Goal: Information Seeking & Learning: Find specific fact

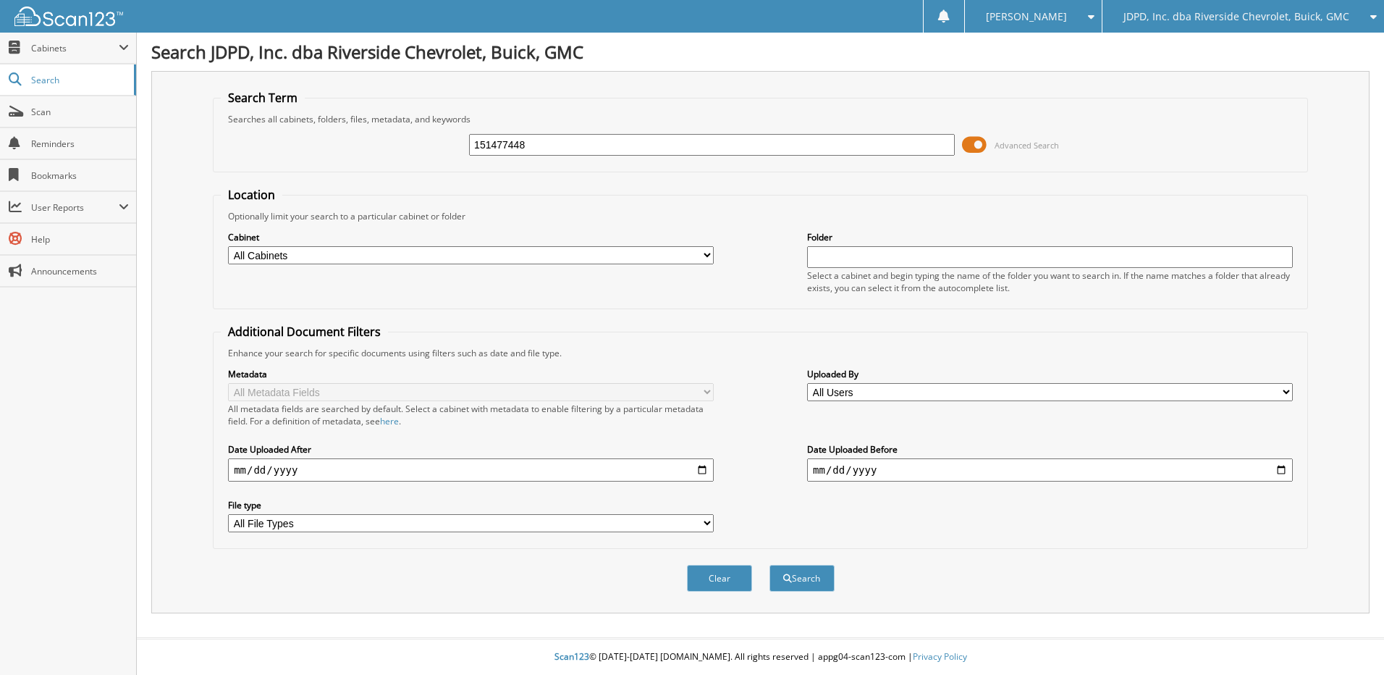
type input "151477448"
click at [770, 565] on button "Search" at bounding box center [802, 578] width 65 height 27
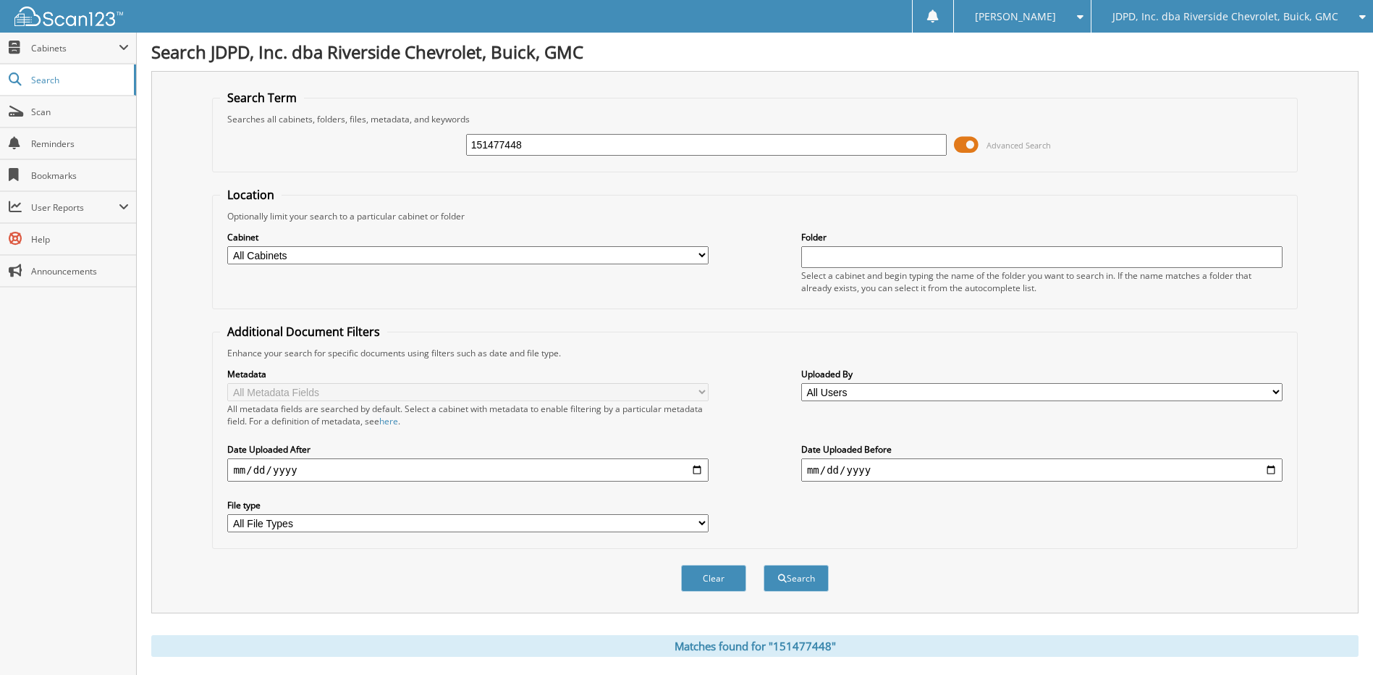
scroll to position [332, 0]
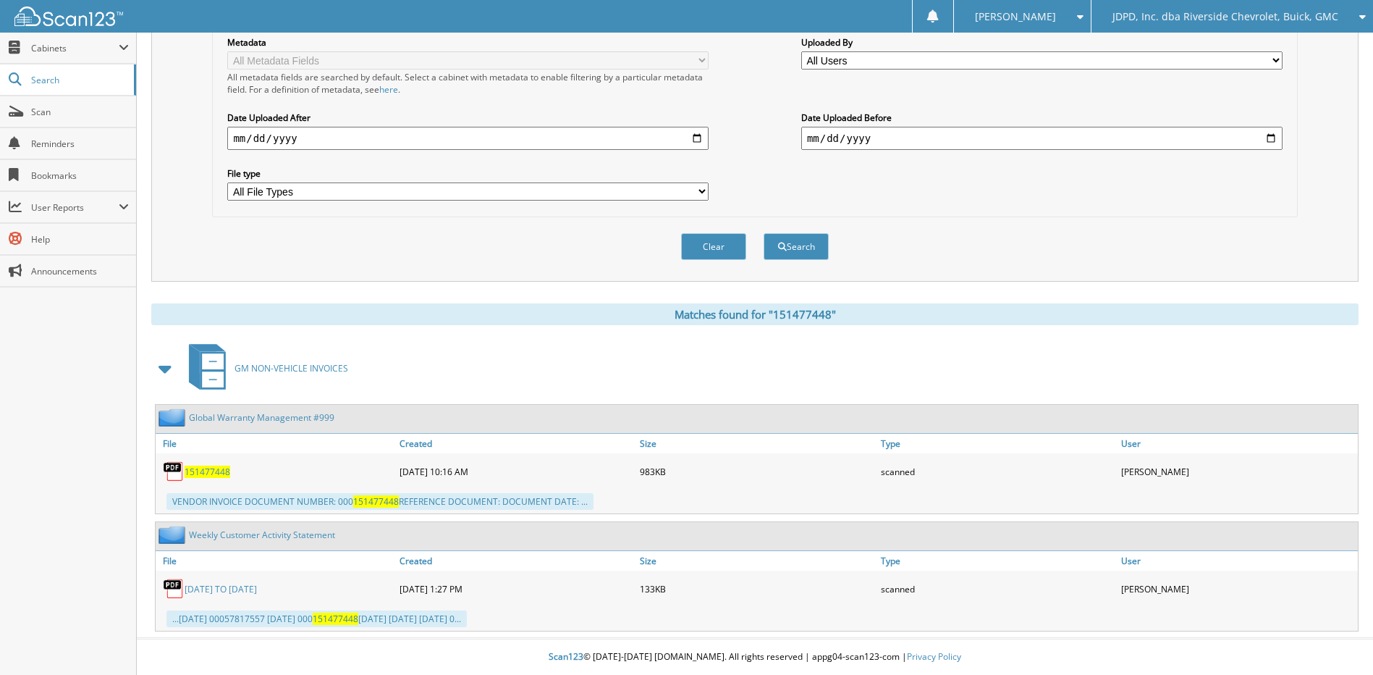
click at [221, 471] on span "151477448" at bounding box center [208, 471] width 46 height 12
click at [257, 588] on link "[DATE] TO [DATE]" at bounding box center [221, 589] width 72 height 12
click at [206, 470] on span "151477448" at bounding box center [208, 471] width 46 height 12
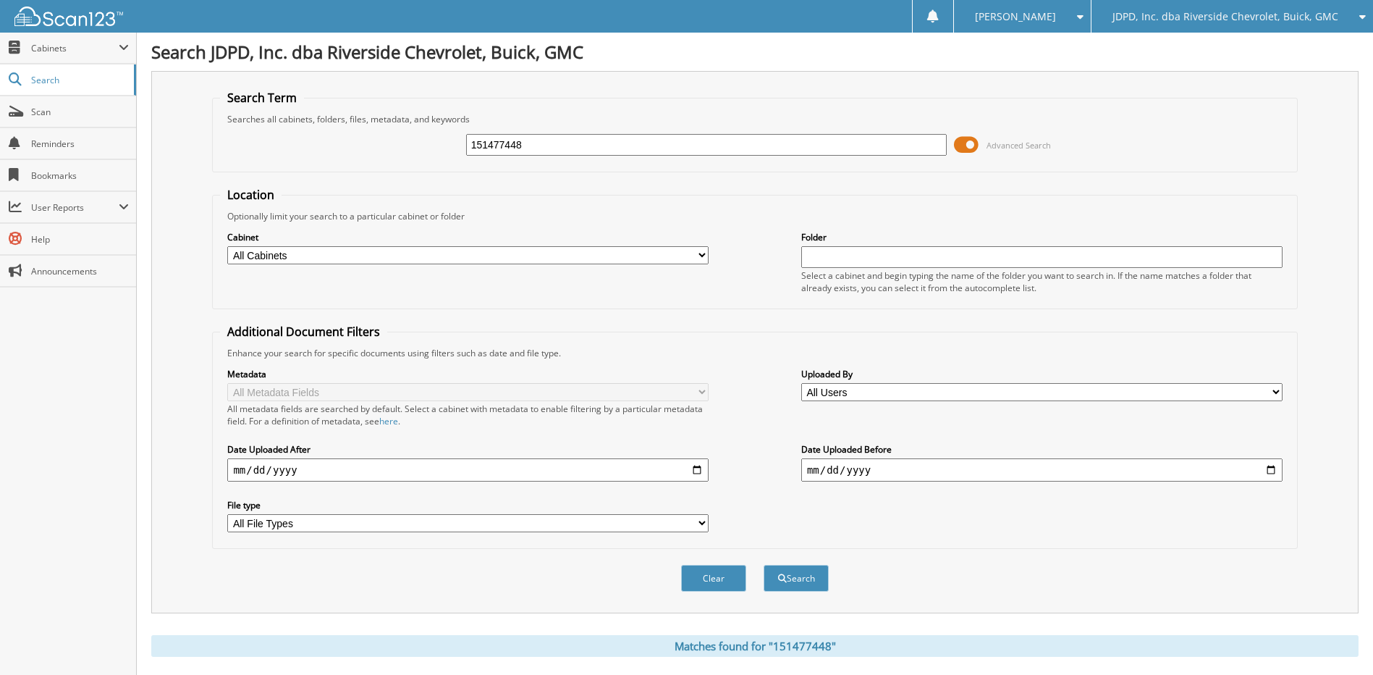
click at [549, 148] on input "151477448" at bounding box center [706, 145] width 481 height 22
type input "1"
type input "151519998"
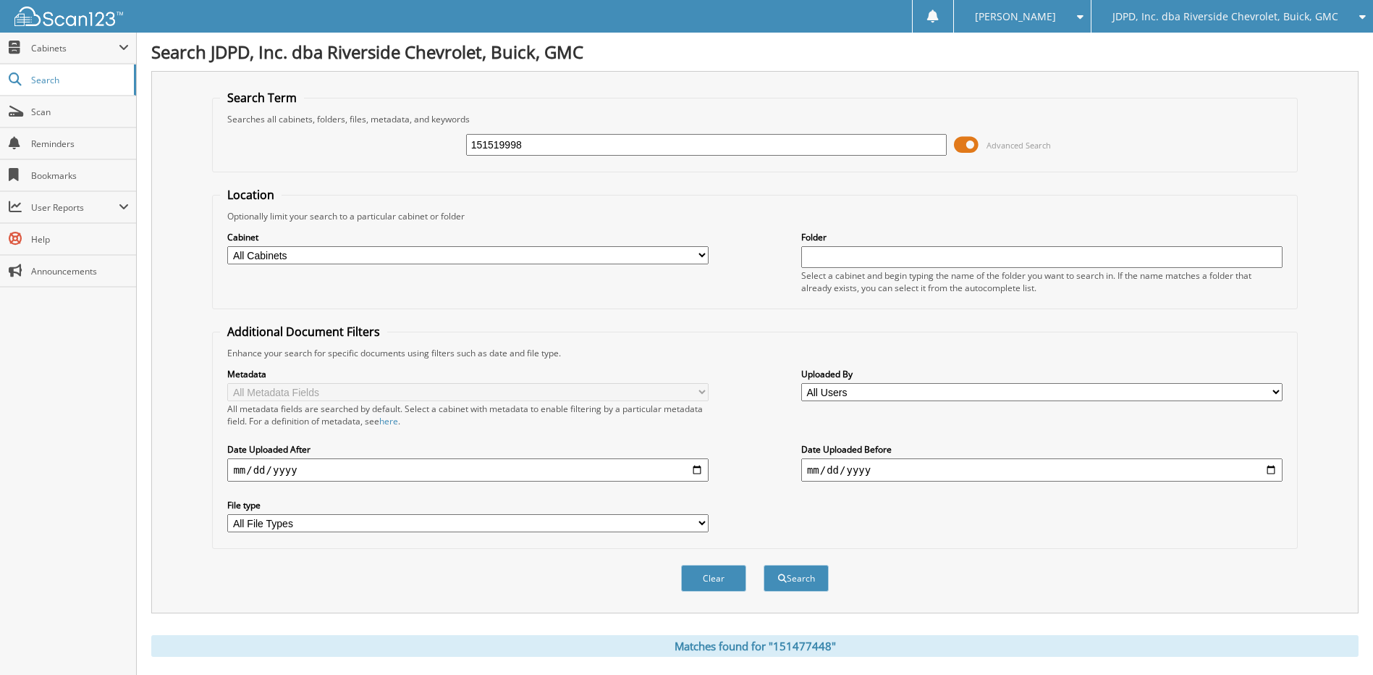
click at [764, 565] on button "Search" at bounding box center [796, 578] width 65 height 27
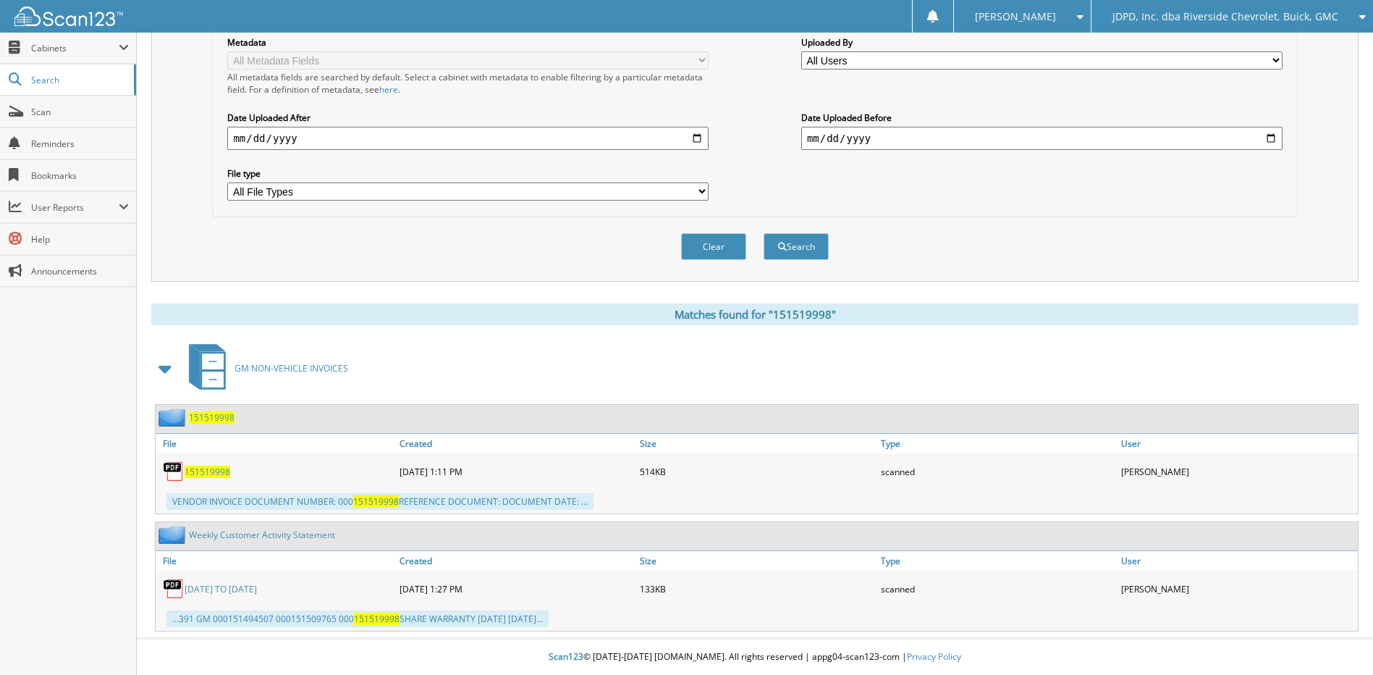
click at [193, 471] on span "151519998" at bounding box center [208, 471] width 46 height 12
click at [211, 468] on span "151519998" at bounding box center [208, 471] width 46 height 12
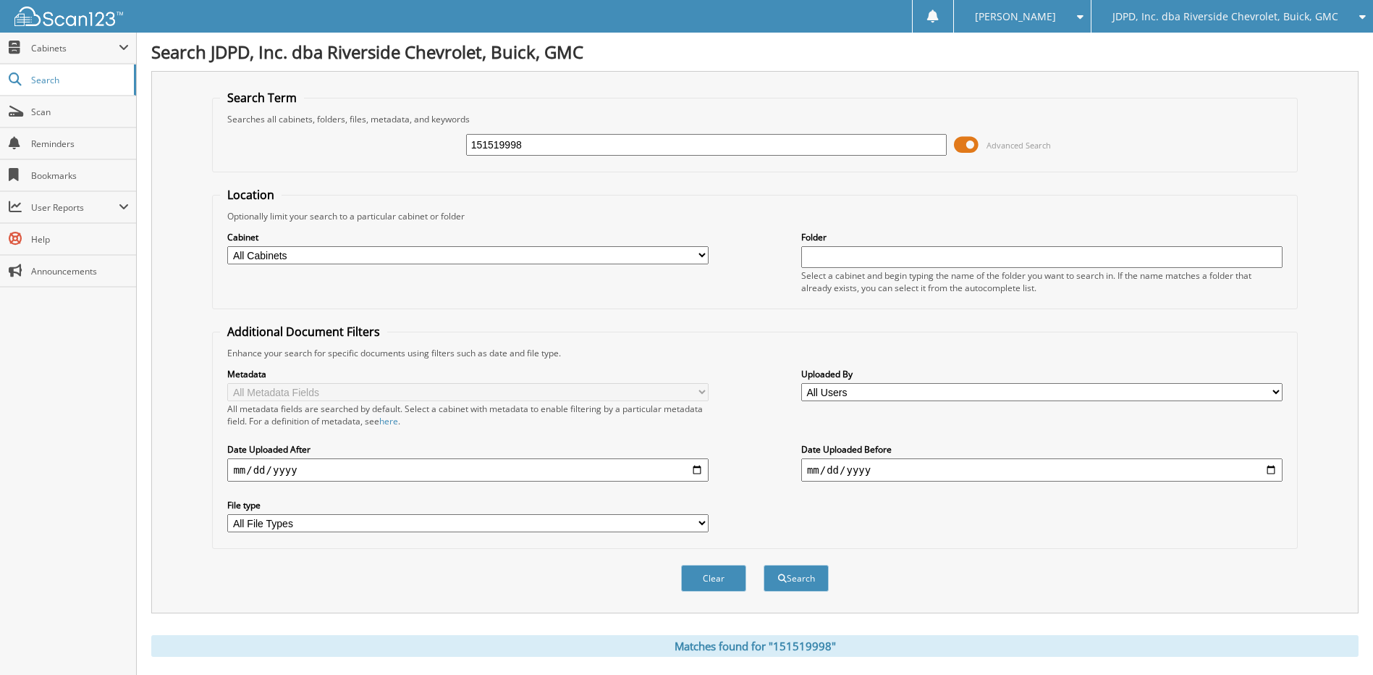
click at [581, 138] on input "151519998" at bounding box center [706, 145] width 481 height 22
type input "151647994"
click at [764, 565] on button "Search" at bounding box center [796, 578] width 65 height 27
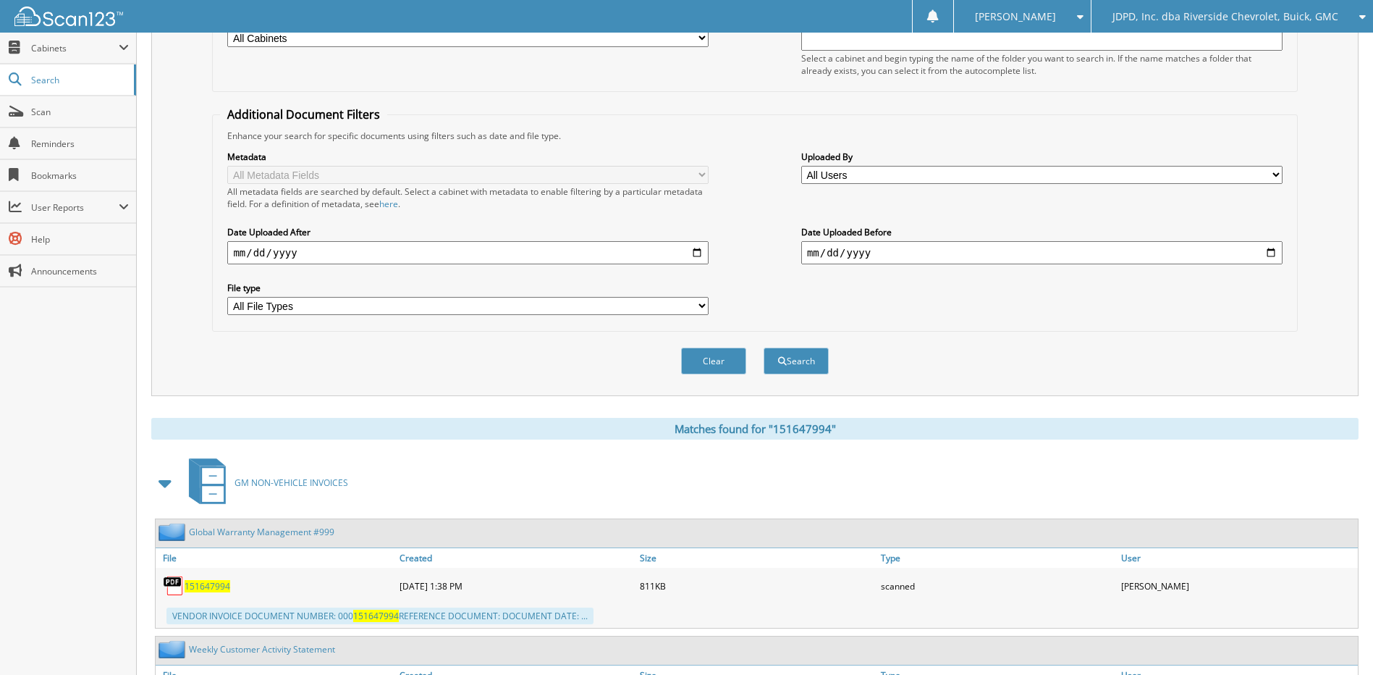
scroll to position [332, 0]
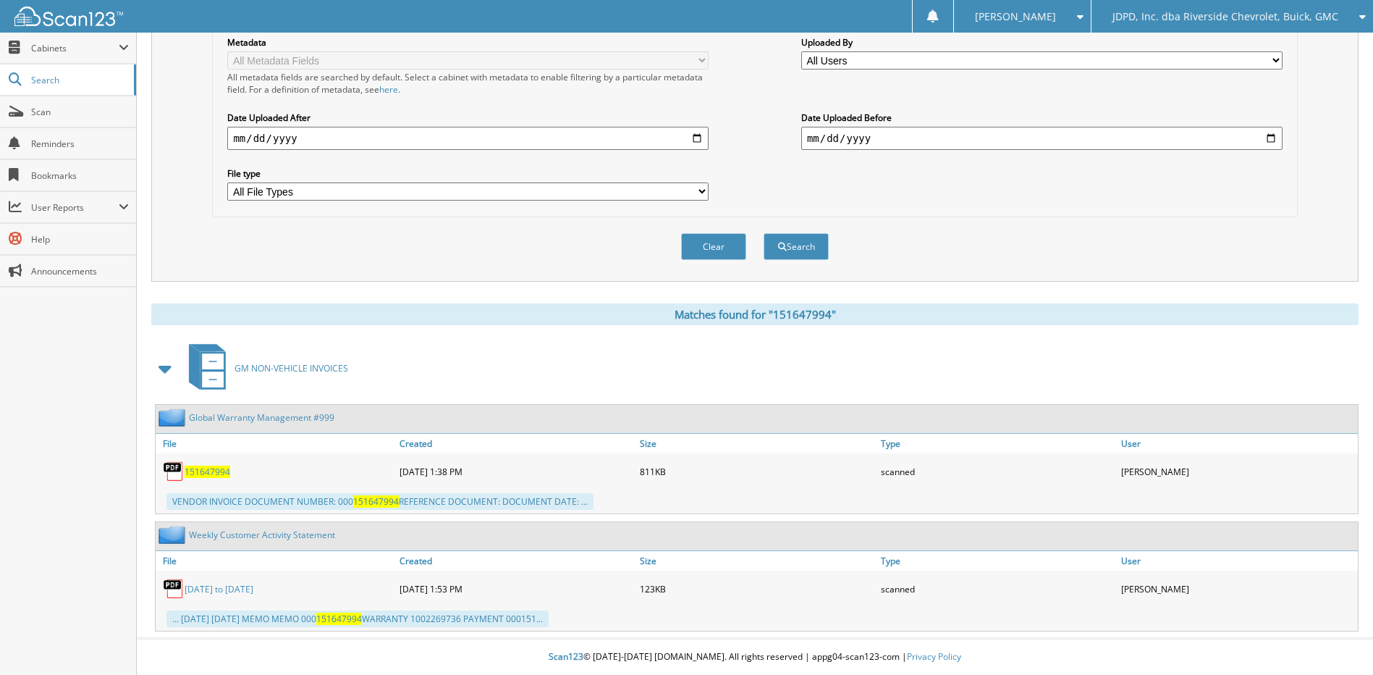
click at [221, 463] on div "151647994" at bounding box center [276, 471] width 240 height 29
click at [212, 468] on span "151647994" at bounding box center [208, 471] width 46 height 12
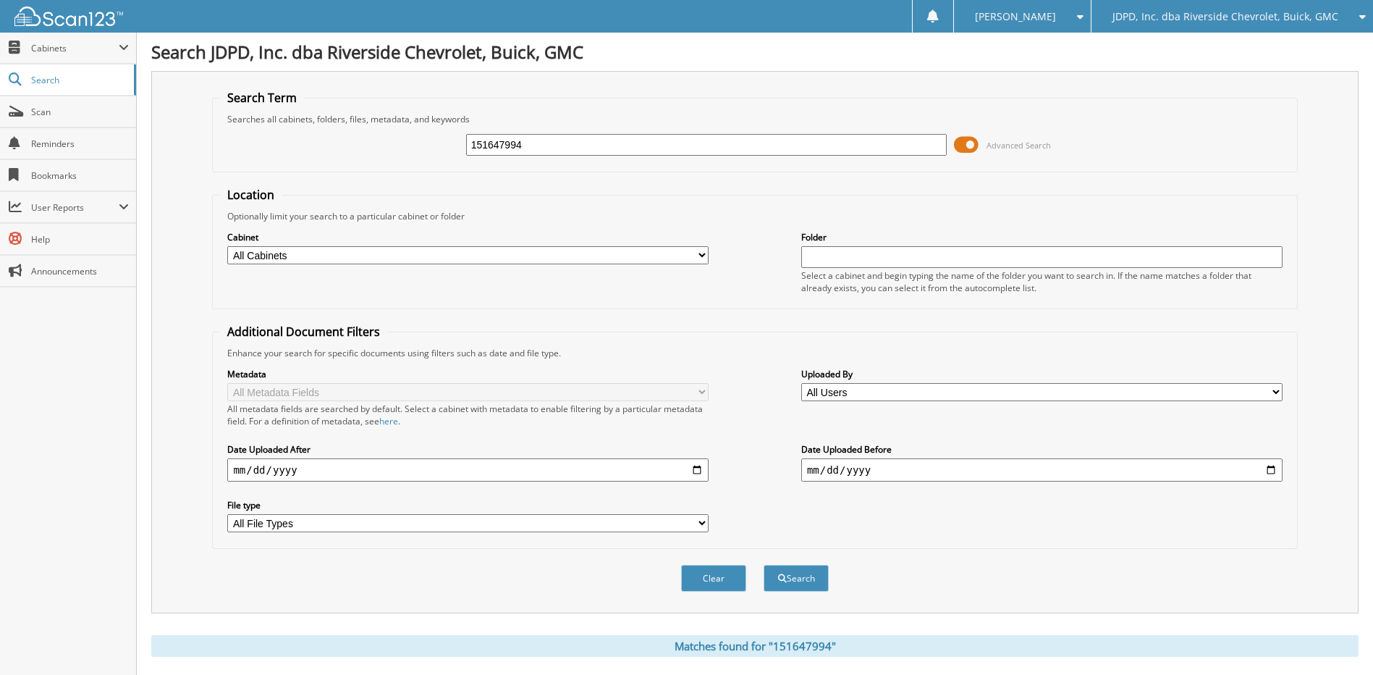
drag, startPoint x: 694, startPoint y: 203, endPoint x: 694, endPoint y: 188, distance: 14.5
drag, startPoint x: 694, startPoint y: 188, endPoint x: 552, endPoint y: 158, distance: 145.1
click at [552, 158] on div "151647994 Advanced Search" at bounding box center [754, 144] width 1069 height 39
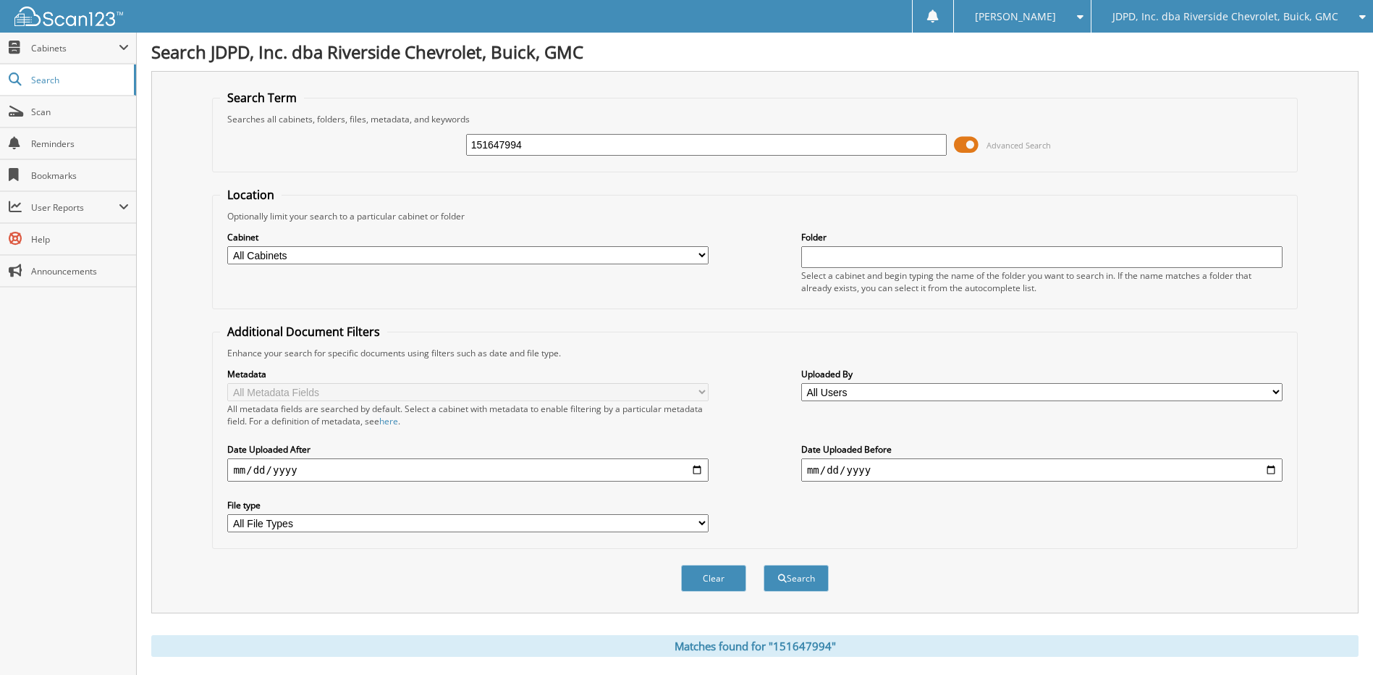
click at [556, 131] on div "151647994 Advanced Search" at bounding box center [754, 144] width 1069 height 39
click at [567, 151] on input "151647994" at bounding box center [706, 145] width 481 height 22
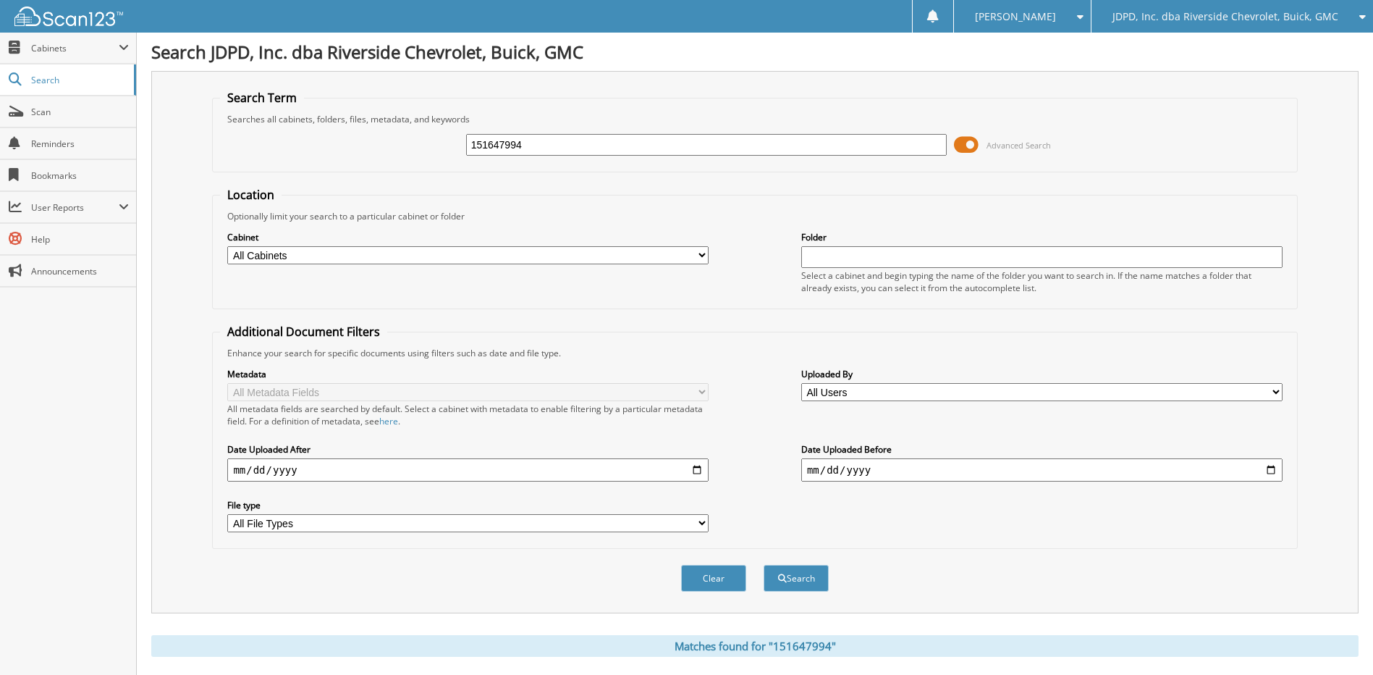
click at [567, 151] on input "151647994" at bounding box center [706, 145] width 481 height 22
type input "151717567"
click at [764, 565] on button "Search" at bounding box center [796, 578] width 65 height 27
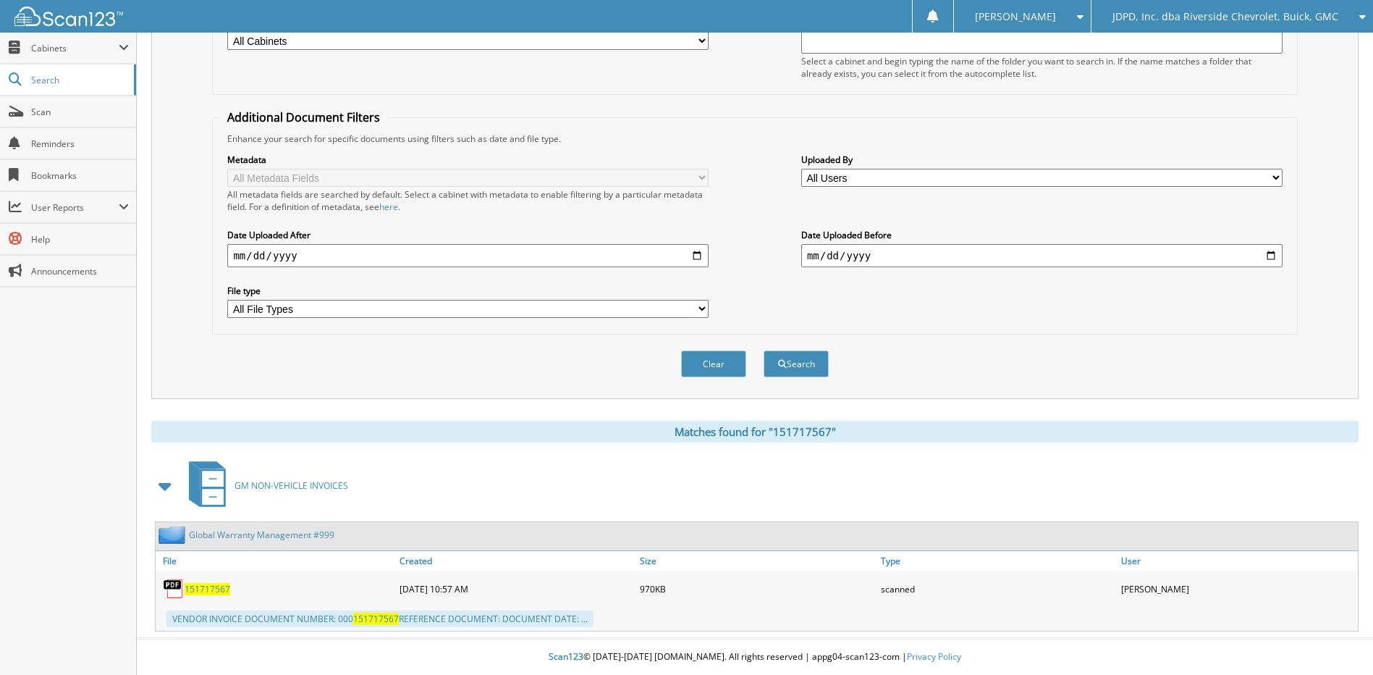
click at [208, 594] on span "151717567" at bounding box center [208, 589] width 46 height 12
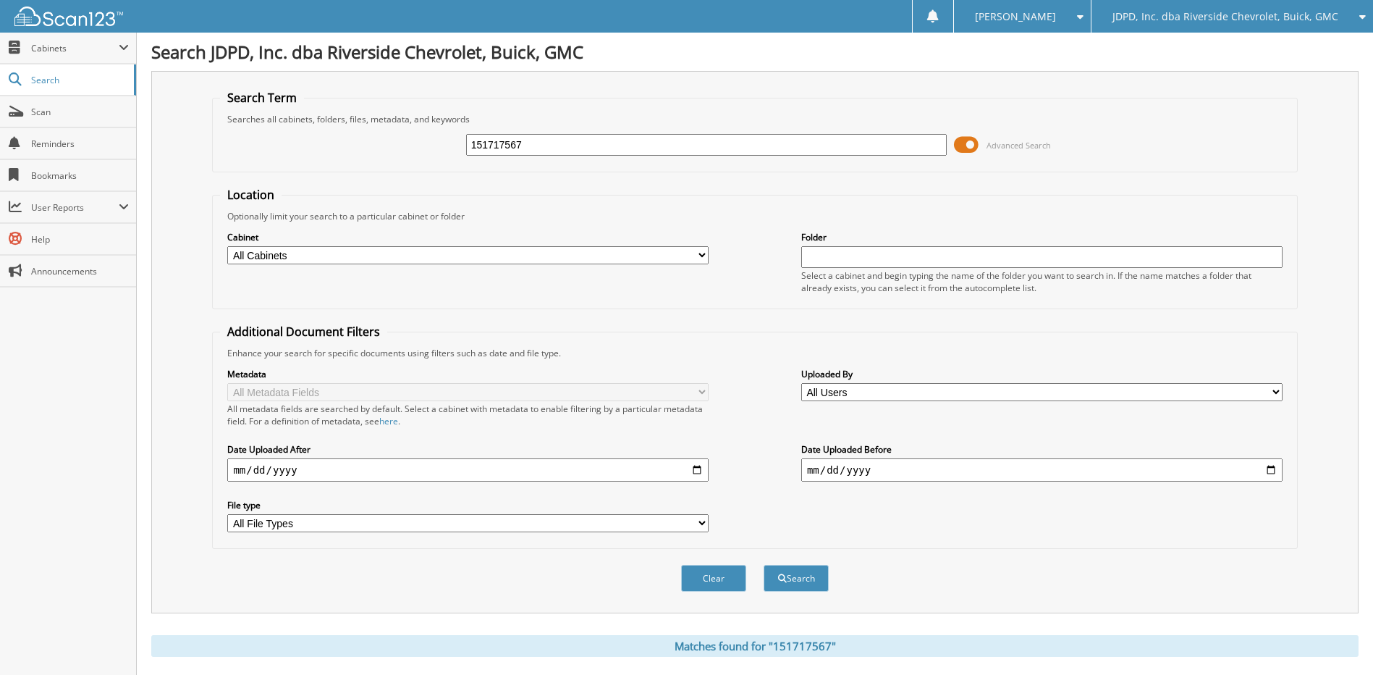
click at [653, 157] on div "151717567 Advanced Search" at bounding box center [754, 144] width 1069 height 39
click at [656, 155] on div "151717567" at bounding box center [706, 144] width 481 height 25
click at [656, 146] on input "151717567" at bounding box center [706, 145] width 481 height 22
type input "151828655"
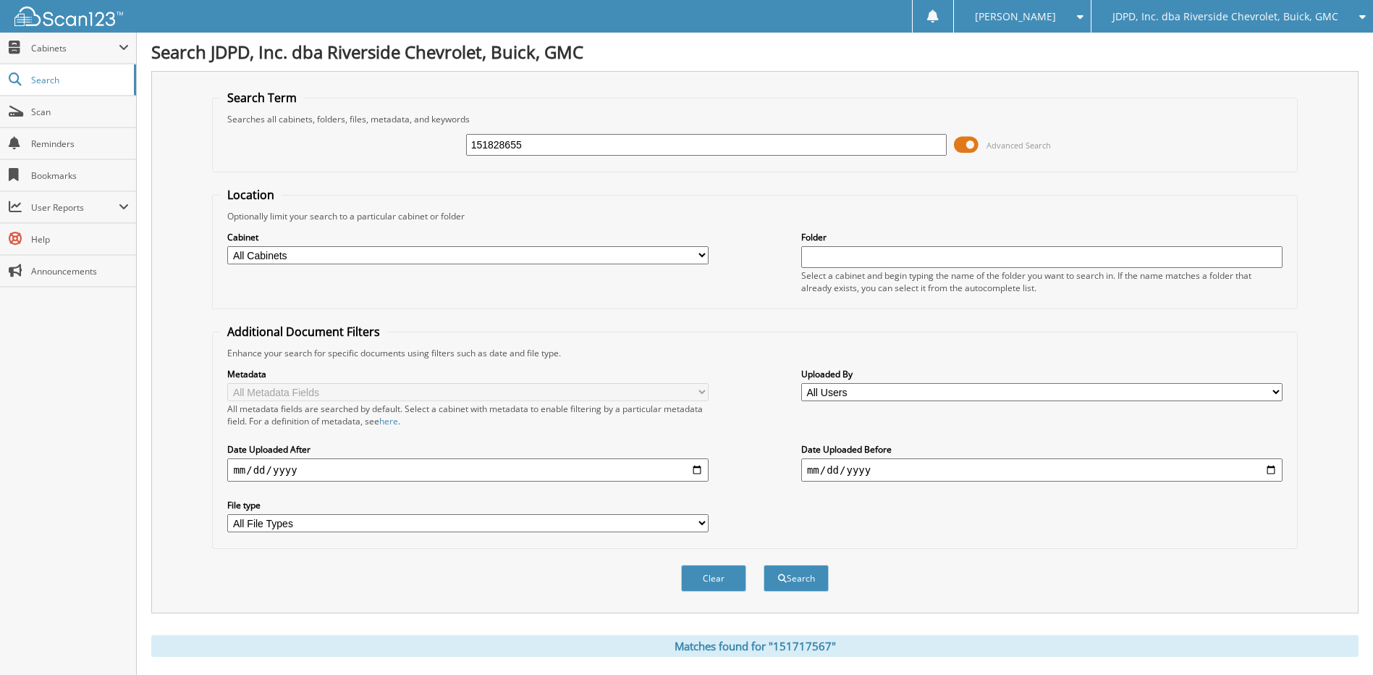
click at [764, 565] on button "Search" at bounding box center [796, 578] width 65 height 27
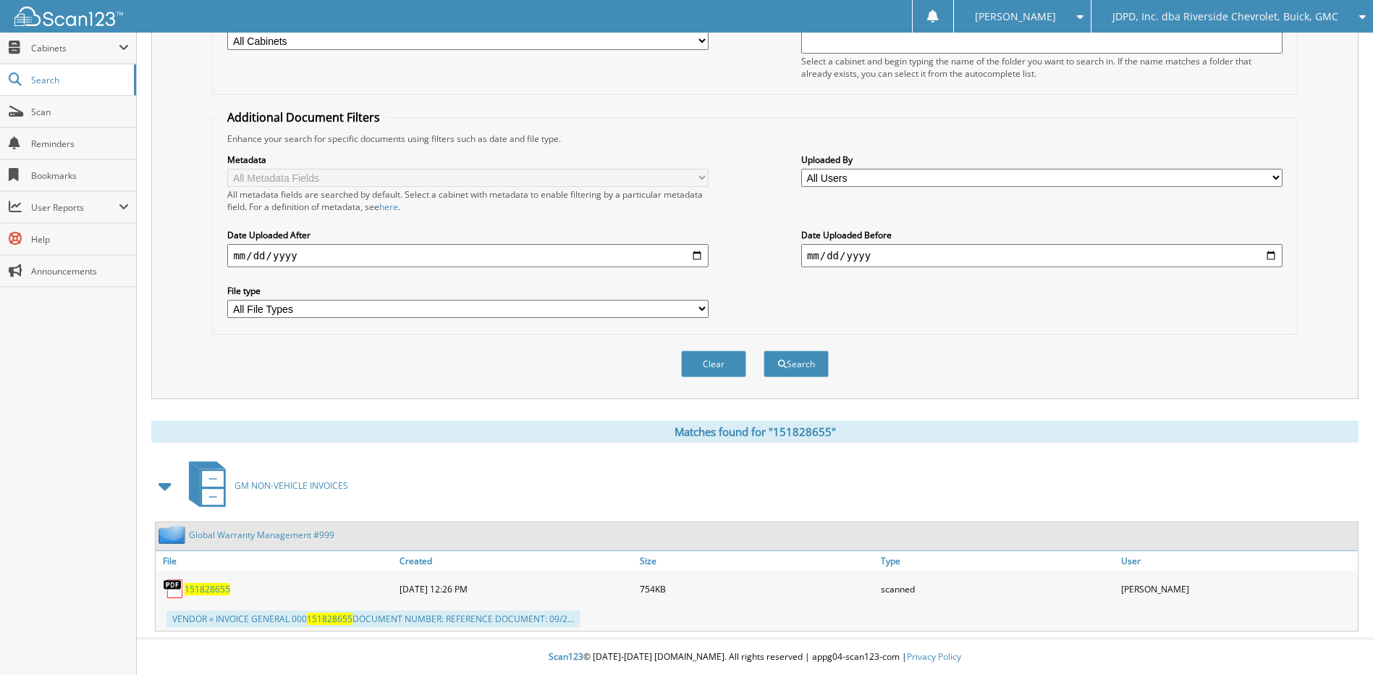
click at [195, 594] on span "151828655" at bounding box center [208, 589] width 46 height 12
